Goal: Transaction & Acquisition: Subscribe to service/newsletter

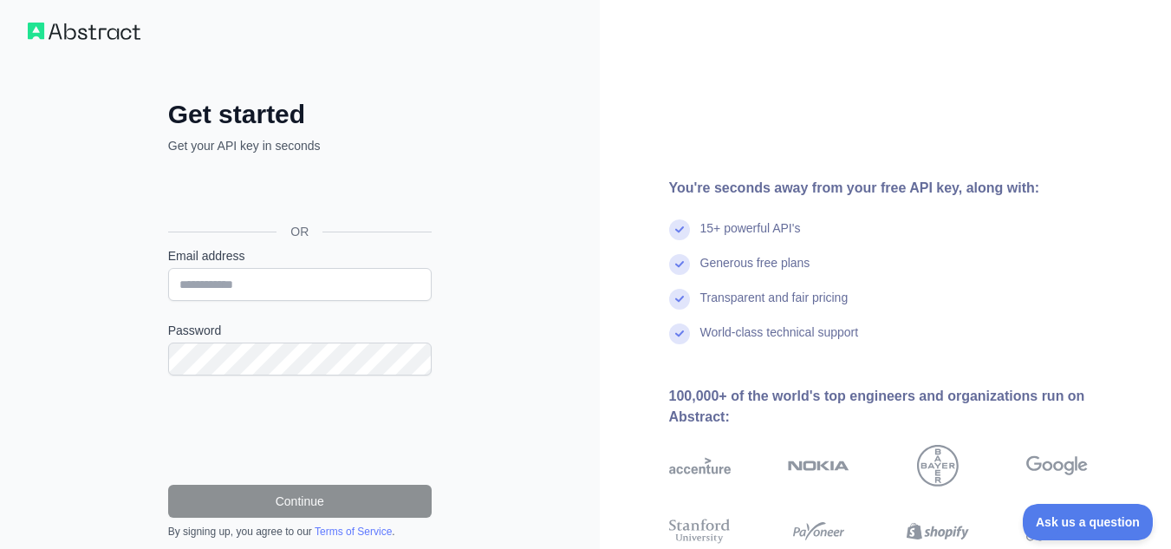
scroll to position [11, 0]
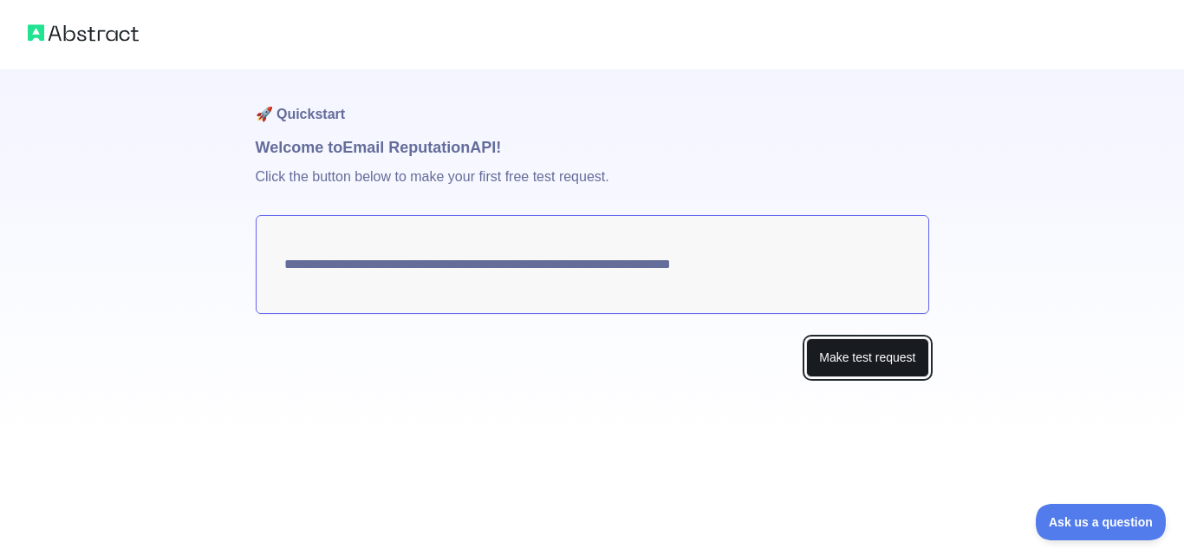
click at [852, 367] on button "Make test request" at bounding box center [867, 357] width 122 height 39
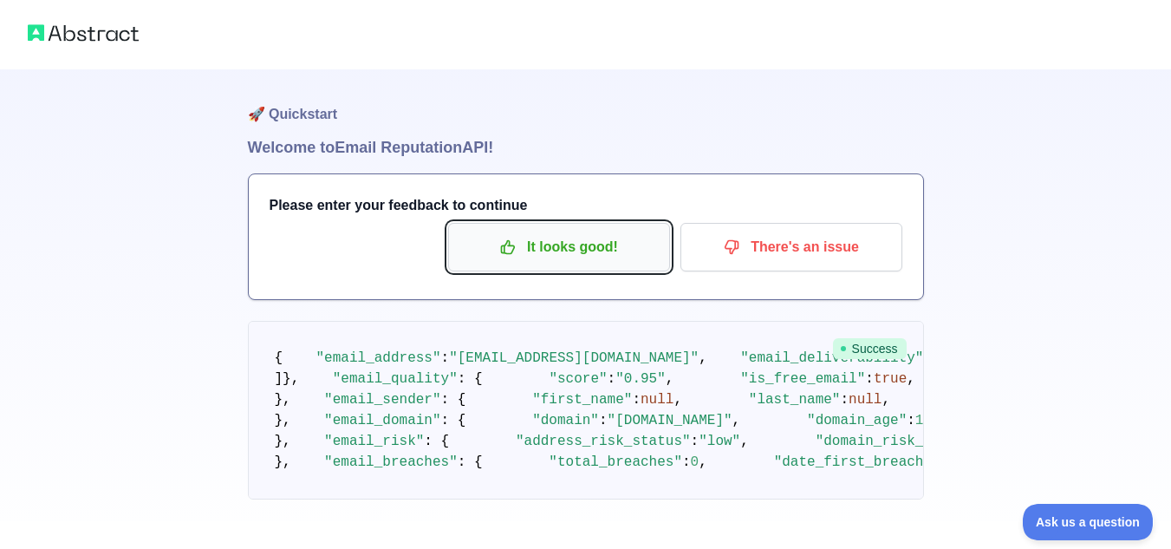
click at [608, 240] on p "It looks good!" at bounding box center [559, 246] width 196 height 29
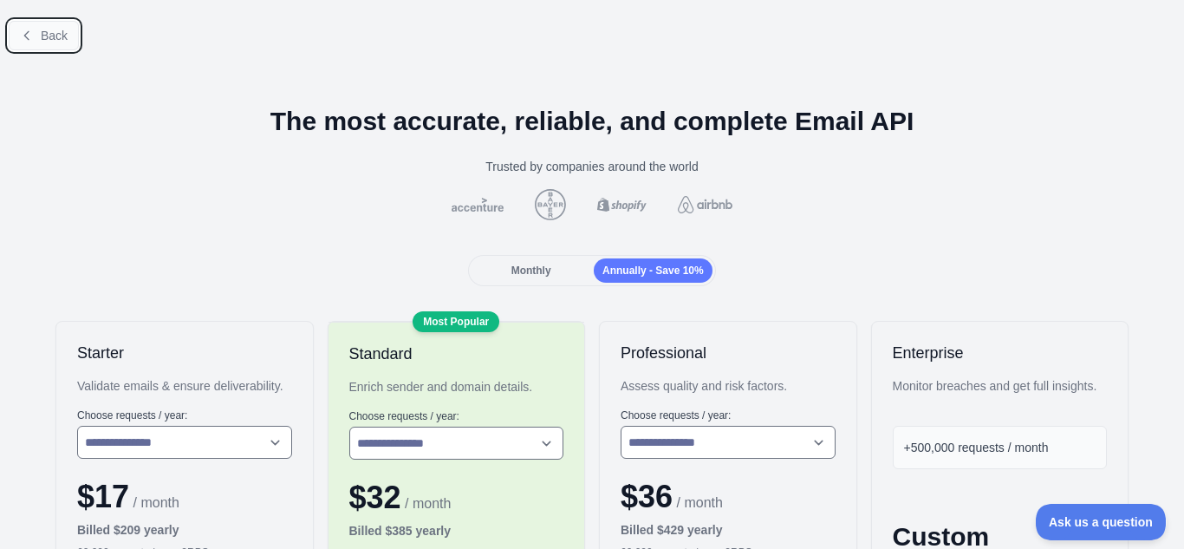
click at [52, 32] on span "Back" at bounding box center [54, 36] width 27 height 14
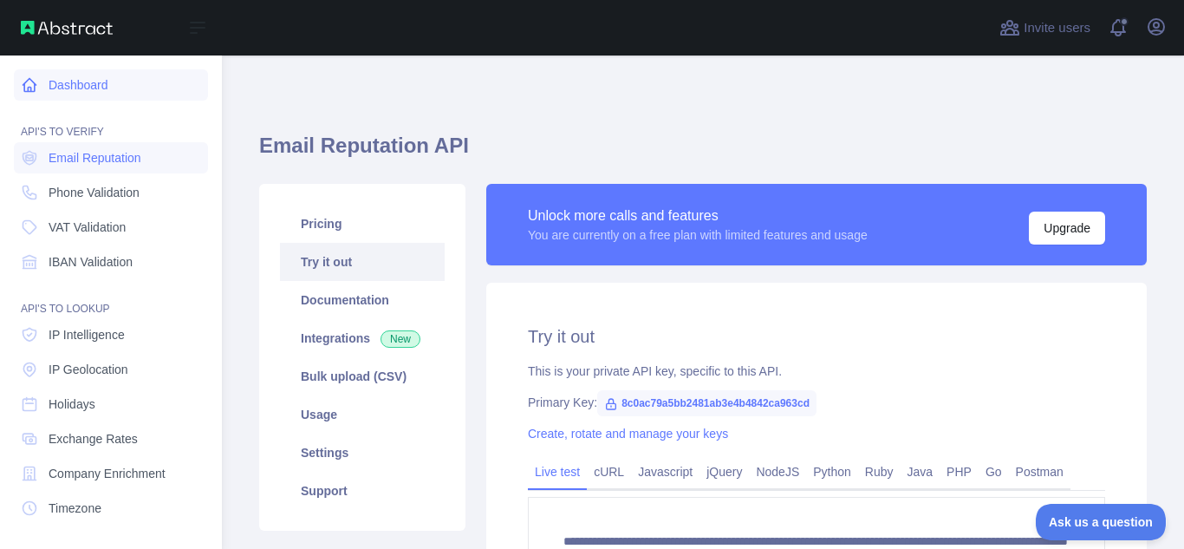
click at [89, 75] on link "Dashboard" at bounding box center [111, 84] width 194 height 31
